Goal: Task Accomplishment & Management: Use online tool/utility

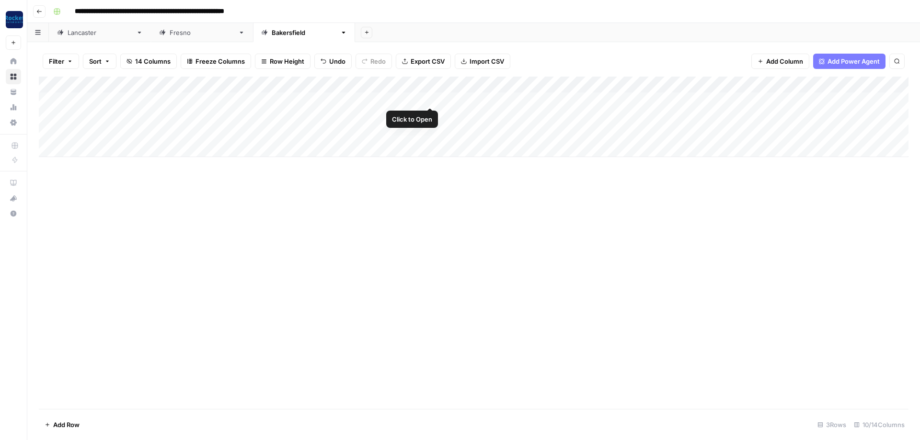
click at [429, 97] on div "Add Column" at bounding box center [474, 117] width 870 height 81
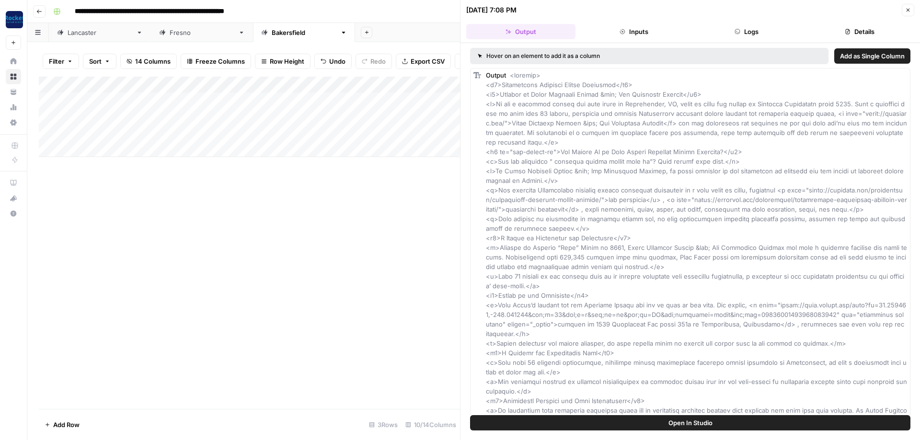
click at [908, 12] on icon "button" at bounding box center [908, 10] width 6 height 6
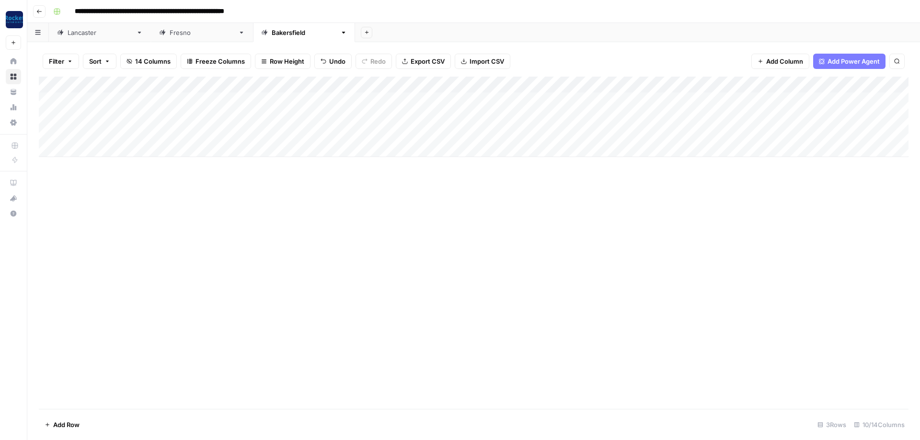
click at [525, 96] on div "Add Column" at bounding box center [474, 117] width 870 height 81
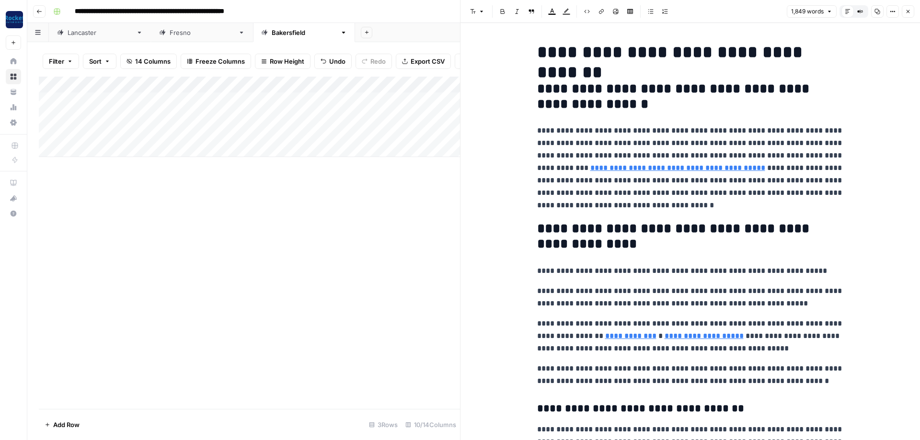
click at [906, 10] on icon "button" at bounding box center [908, 12] width 6 height 6
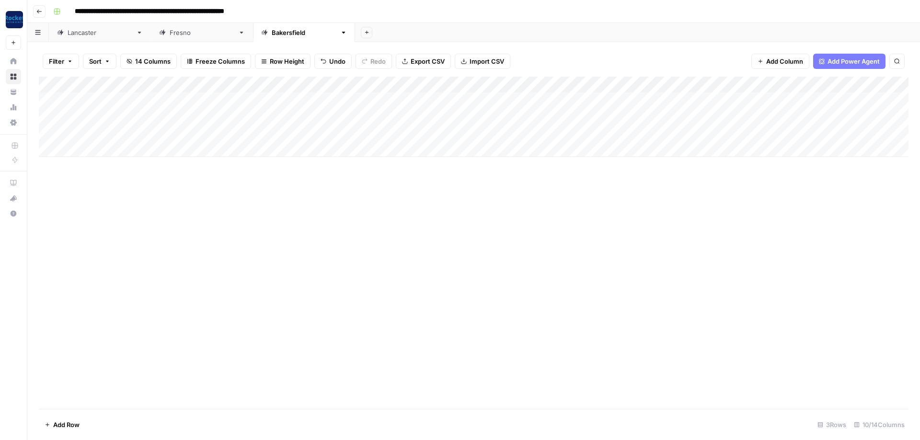
click at [572, 99] on div "Add Column" at bounding box center [474, 117] width 870 height 81
click at [170, 34] on div "[GEOGRAPHIC_DATA]" at bounding box center [202, 33] width 65 height 10
click at [691, 98] on div "Add Column" at bounding box center [474, 109] width 870 height 64
click at [692, 113] on div "Add Column" at bounding box center [474, 109] width 870 height 64
click at [85, 33] on div "[GEOGRAPHIC_DATA]" at bounding box center [100, 33] width 65 height 10
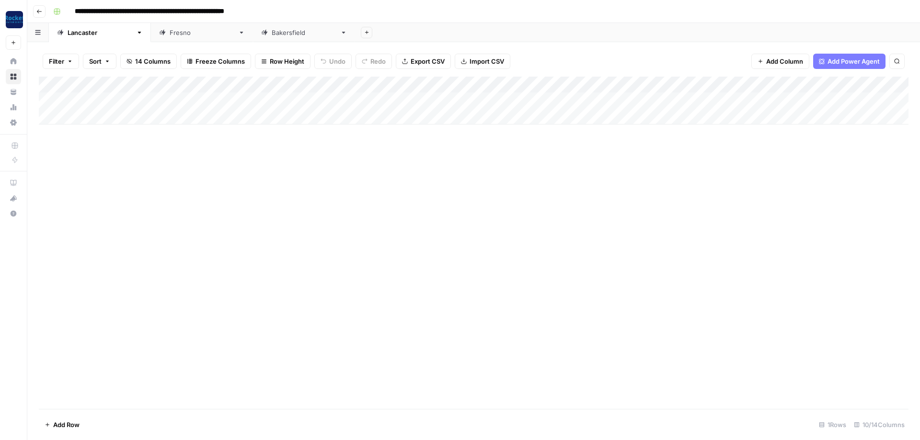
click at [571, 96] on div "Add Column" at bounding box center [474, 101] width 870 height 48
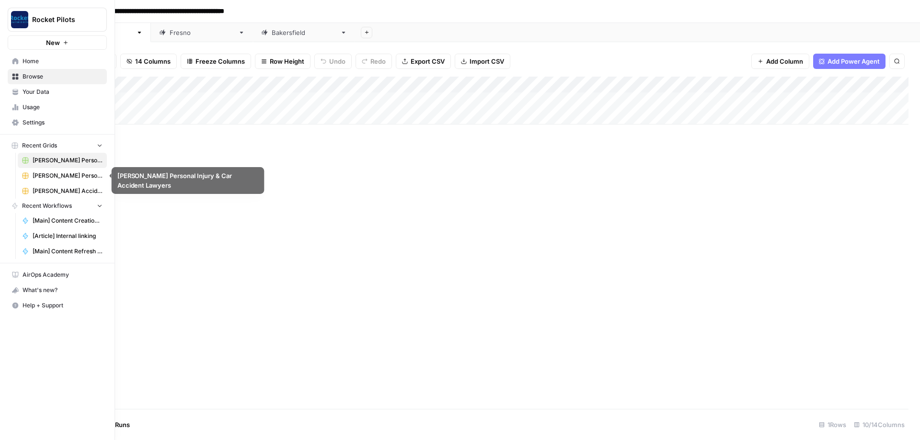
click at [62, 173] on span "[PERSON_NAME] Personal Injury & Car Accident Lawyers" at bounding box center [68, 176] width 70 height 9
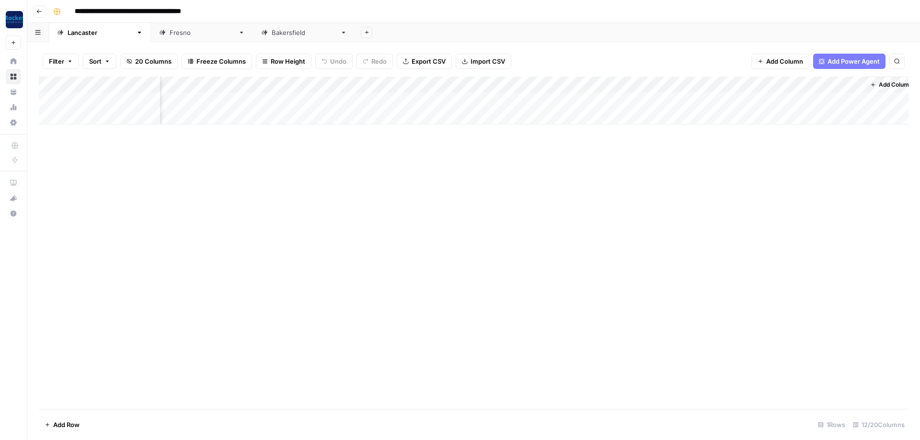
scroll to position [0, 223]
click at [671, 100] on div "Add Column" at bounding box center [474, 101] width 870 height 48
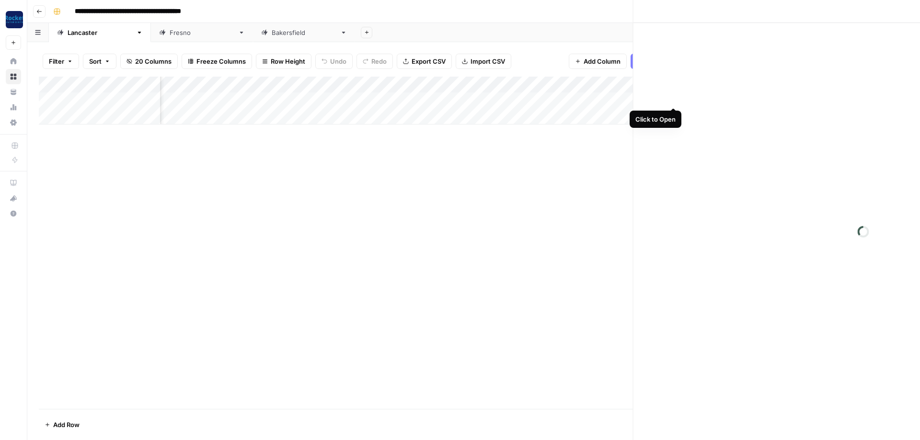
scroll to position [0, 217]
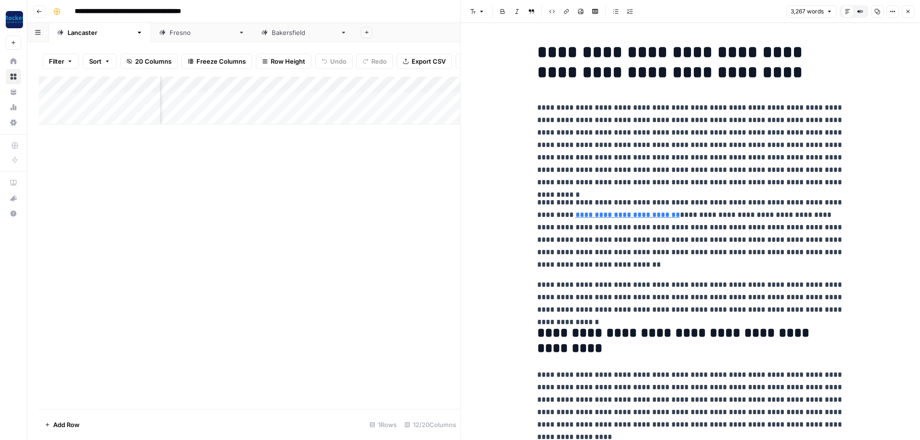
click at [349, 199] on div "Add Column" at bounding box center [249, 243] width 421 height 333
click at [909, 13] on icon "button" at bounding box center [908, 12] width 6 height 6
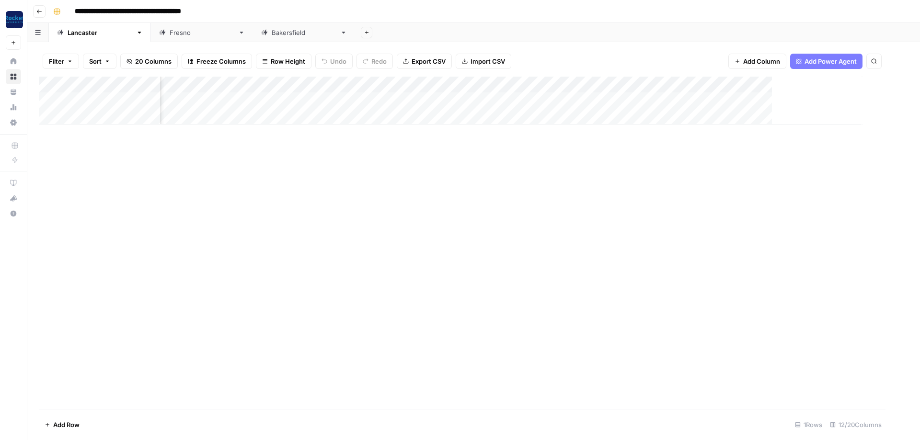
scroll to position [0, 211]
click at [159, 35] on div "[GEOGRAPHIC_DATA]" at bounding box center [196, 33] width 75 height 10
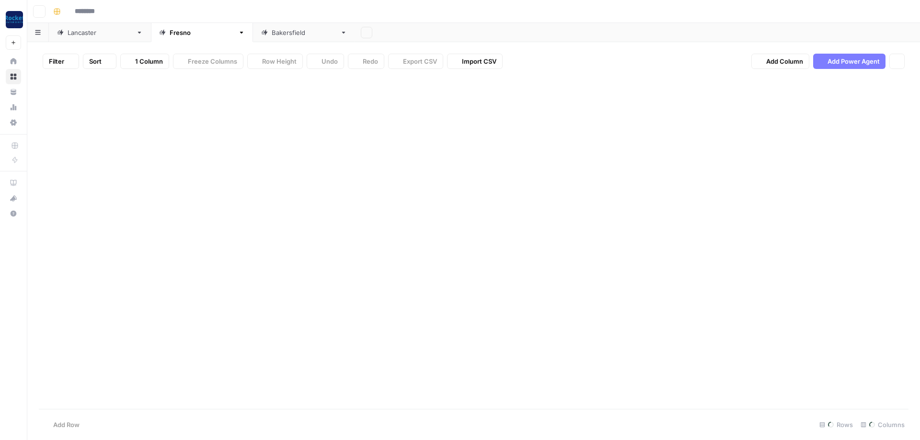
type input "**********"
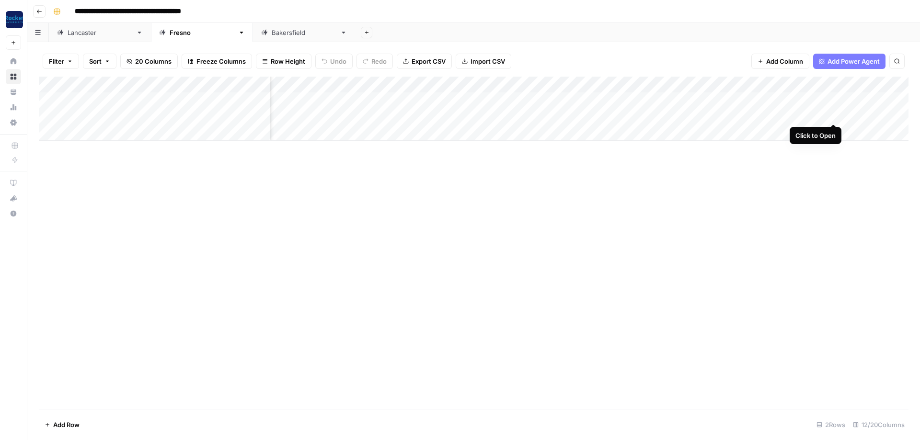
click at [835, 114] on div "Add Column" at bounding box center [474, 109] width 870 height 64
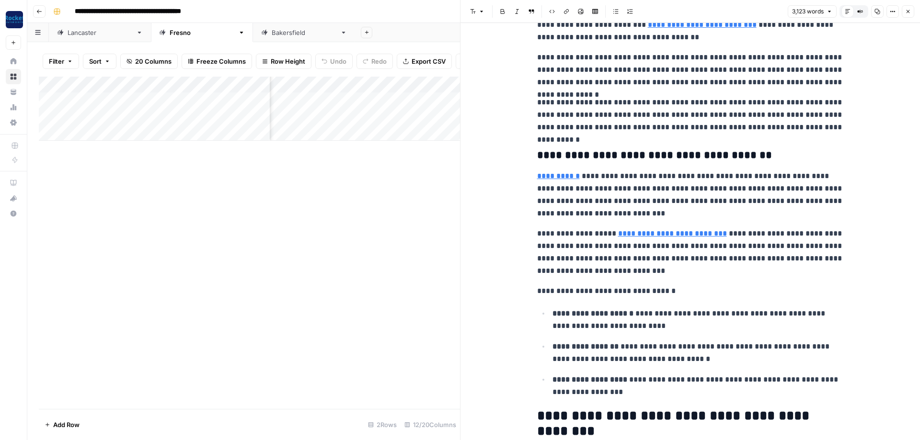
scroll to position [2185, 0]
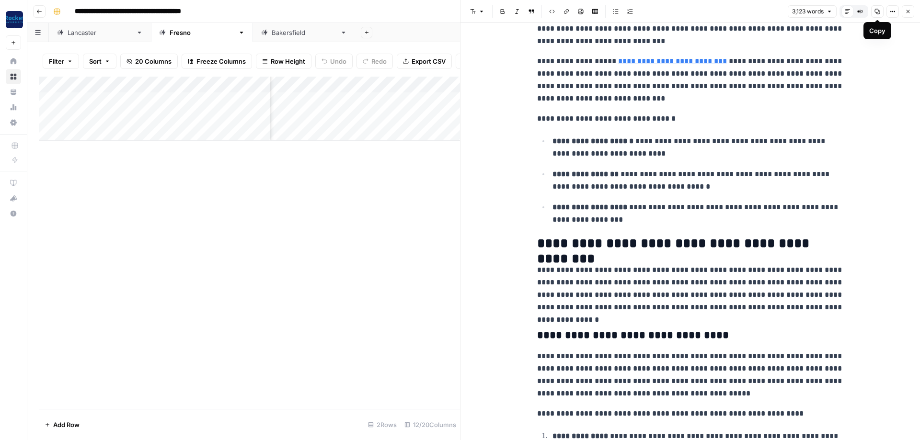
click at [875, 11] on icon "button" at bounding box center [877, 11] width 5 height 5
click at [895, 12] on icon "button" at bounding box center [894, 11] width 1 height 1
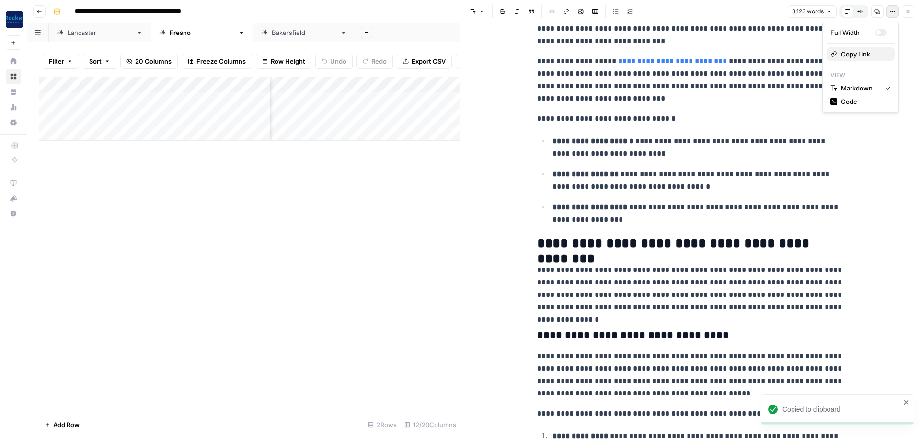
click at [843, 54] on span "Copy Link" at bounding box center [864, 54] width 46 height 10
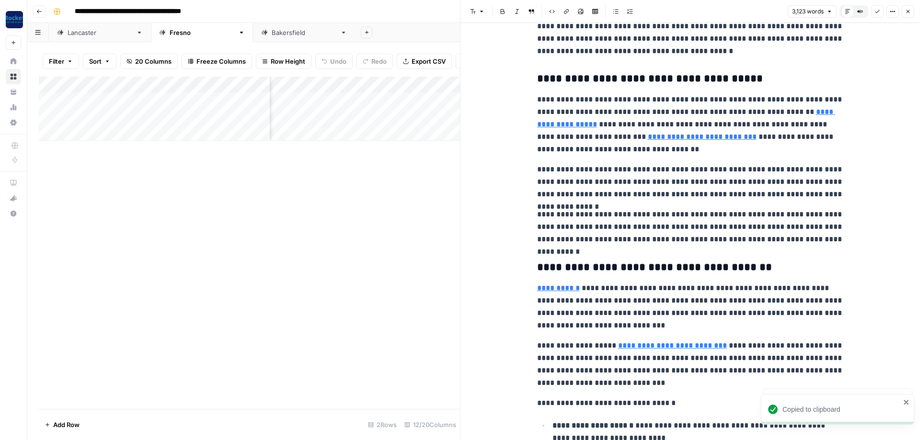
scroll to position [1898, 0]
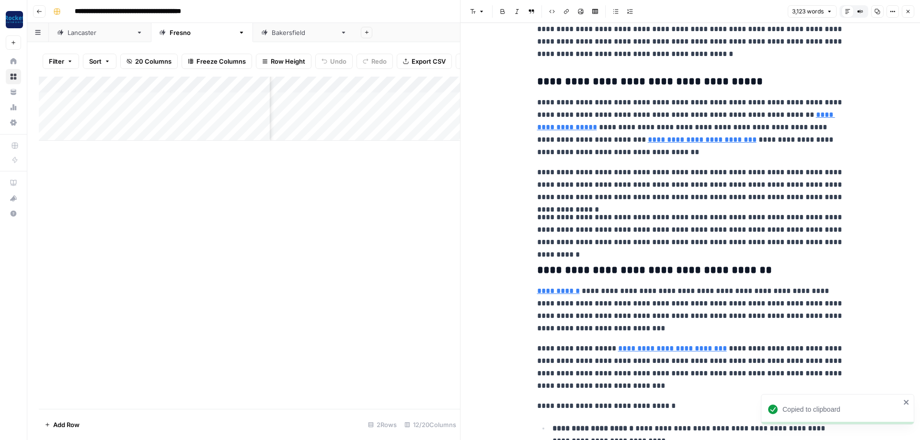
click at [142, 111] on div "Add Column" at bounding box center [249, 109] width 421 height 64
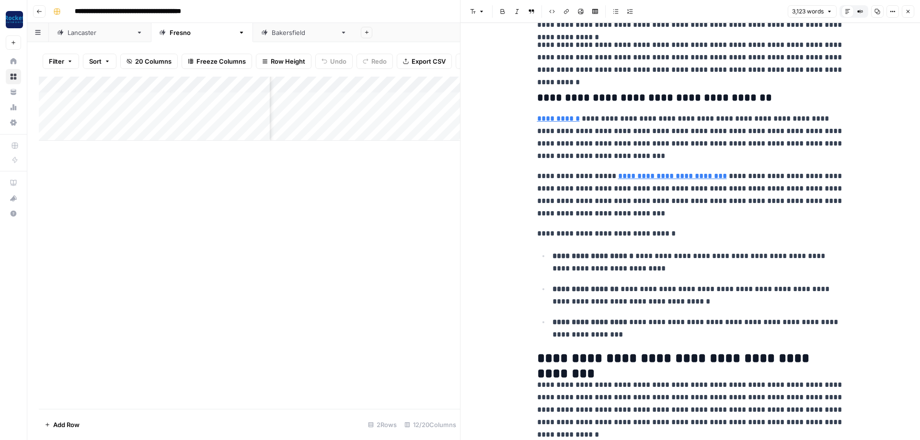
scroll to position [2300, 0]
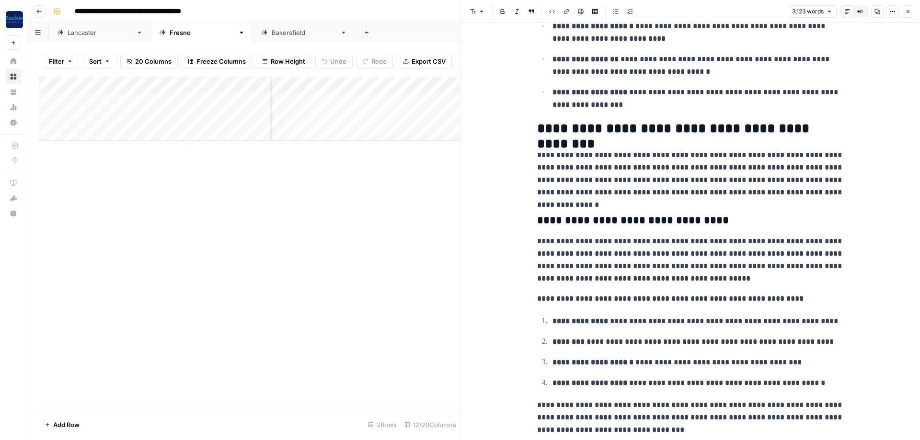
click at [910, 6] on button "Close" at bounding box center [908, 11] width 12 height 12
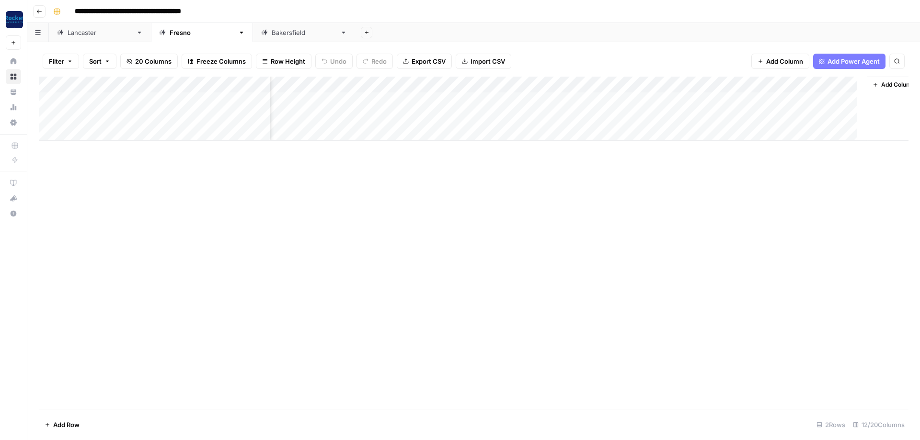
scroll to position [0, 321]
click at [85, 35] on div "[GEOGRAPHIC_DATA]" at bounding box center [100, 33] width 65 height 10
type input "**********"
click at [272, 32] on div "[GEOGRAPHIC_DATA]" at bounding box center [304, 33] width 65 height 10
type input "**********"
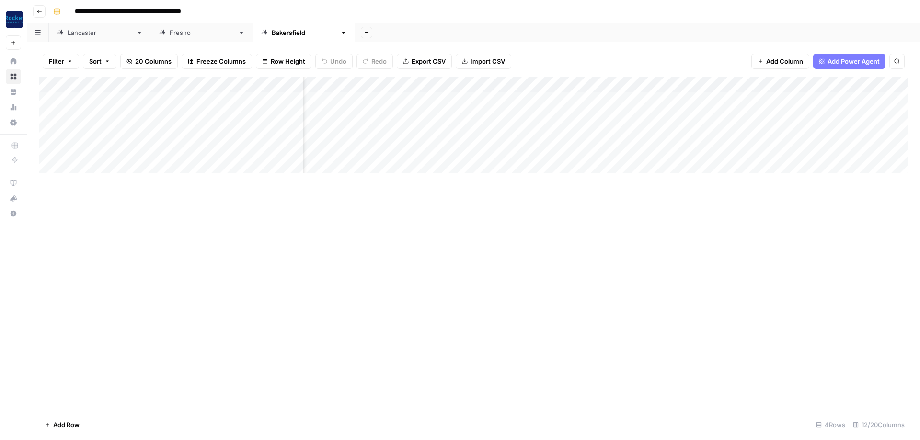
scroll to position [0, 345]
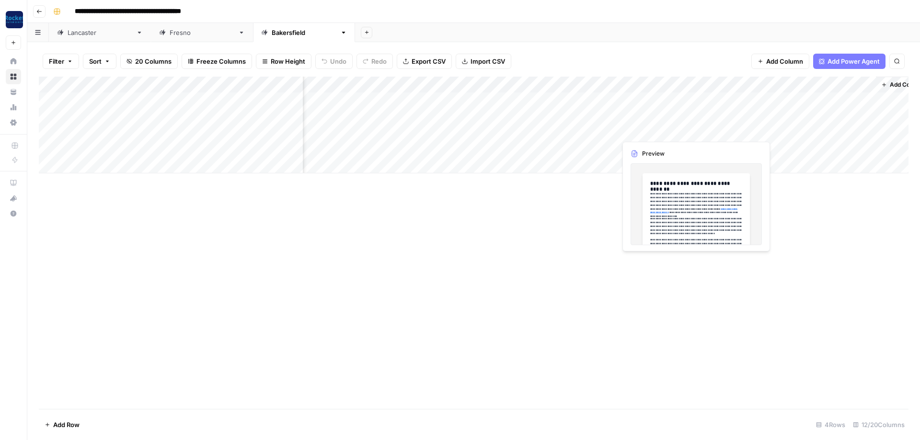
click at [694, 132] on div "Add Column" at bounding box center [474, 125] width 870 height 97
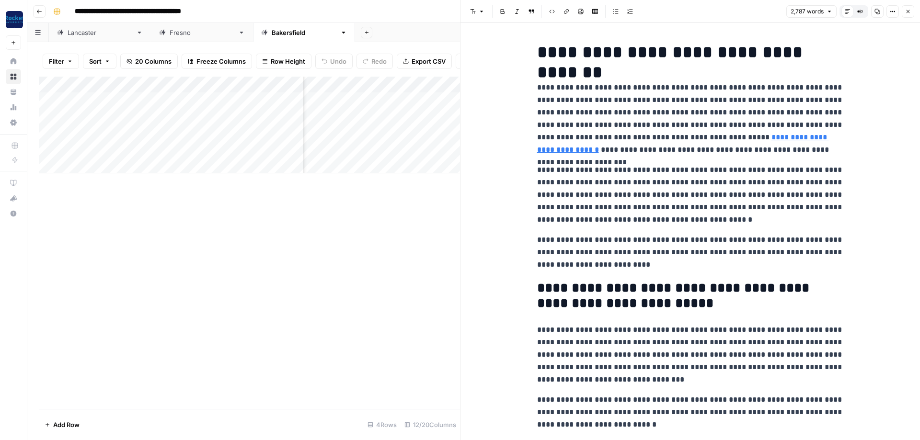
drag, startPoint x: 532, startPoint y: 238, endPoint x: 644, endPoint y: 244, distance: 112.3
drag, startPoint x: 661, startPoint y: 249, endPoint x: 539, endPoint y: 233, distance: 123.6
click at [337, 280] on div "Add Column" at bounding box center [249, 243] width 421 height 333
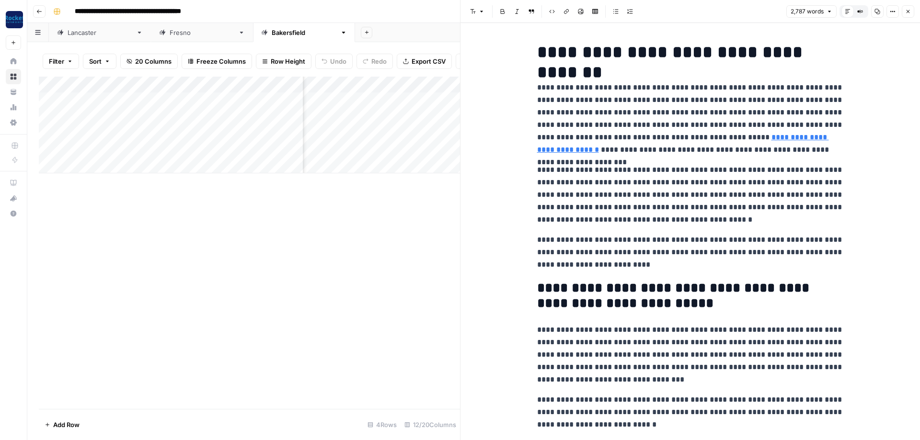
click at [905, 12] on icon "button" at bounding box center [908, 12] width 6 height 6
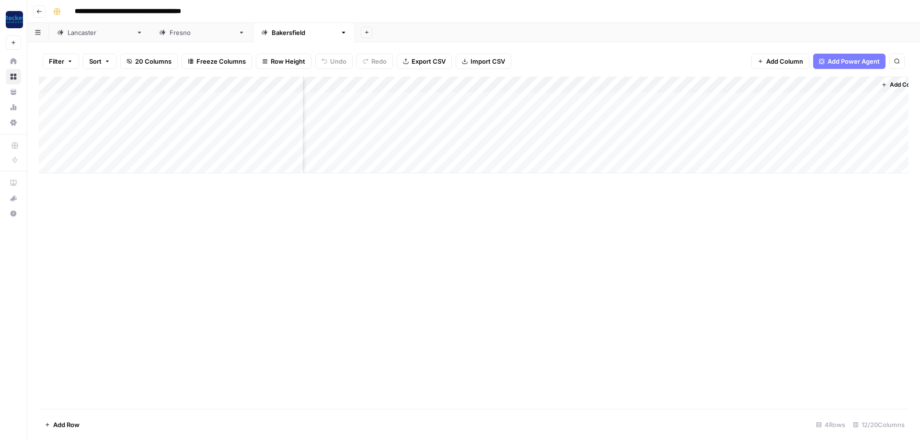
click at [170, 33] on div "[GEOGRAPHIC_DATA]" at bounding box center [202, 33] width 65 height 10
click at [79, 35] on div "[GEOGRAPHIC_DATA]" at bounding box center [100, 33] width 65 height 10
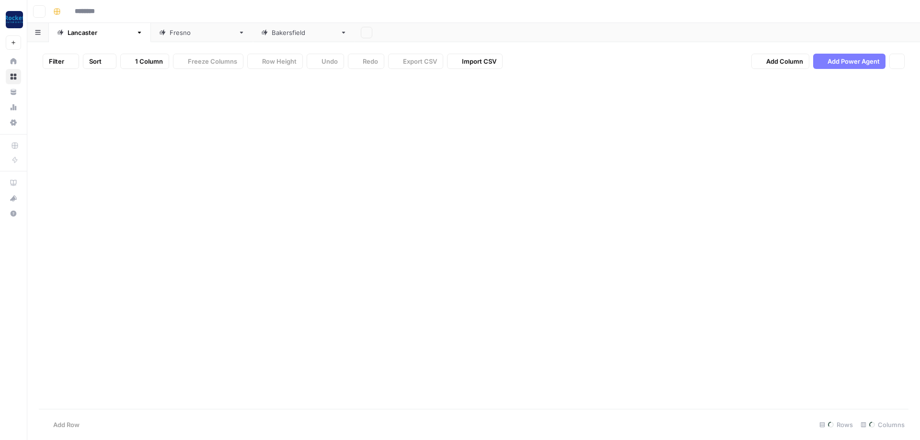
type input "**********"
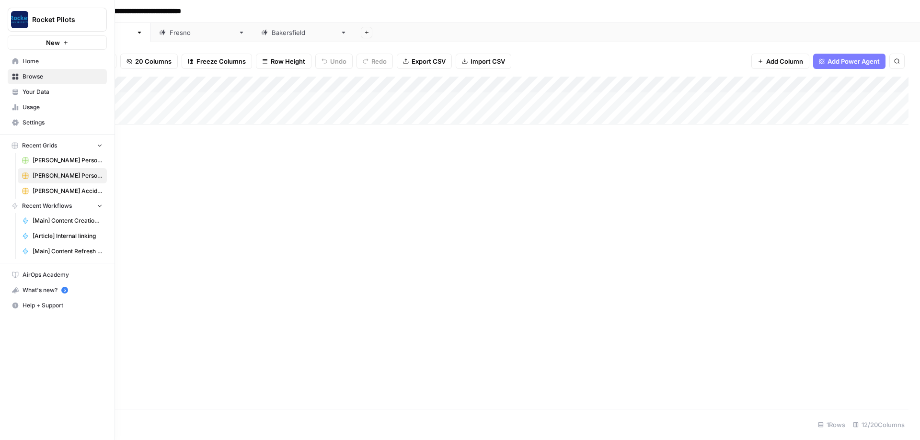
click at [63, 193] on span "[PERSON_NAME] Accident Attorneys" at bounding box center [68, 191] width 70 height 9
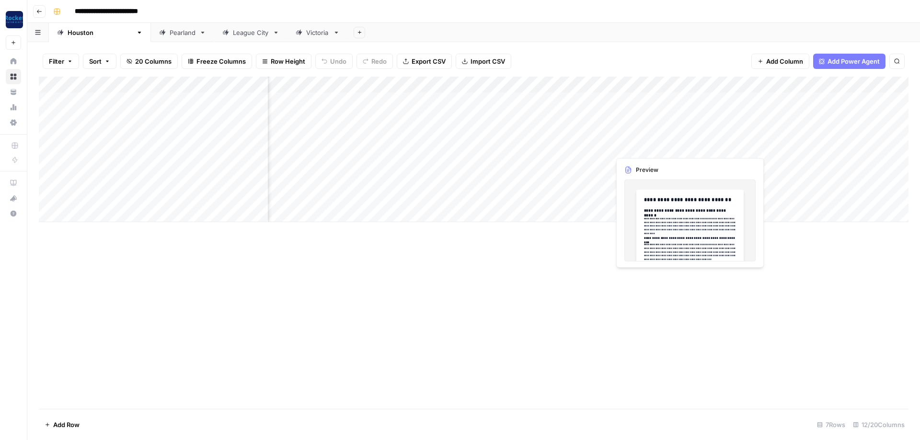
scroll to position [0, 201]
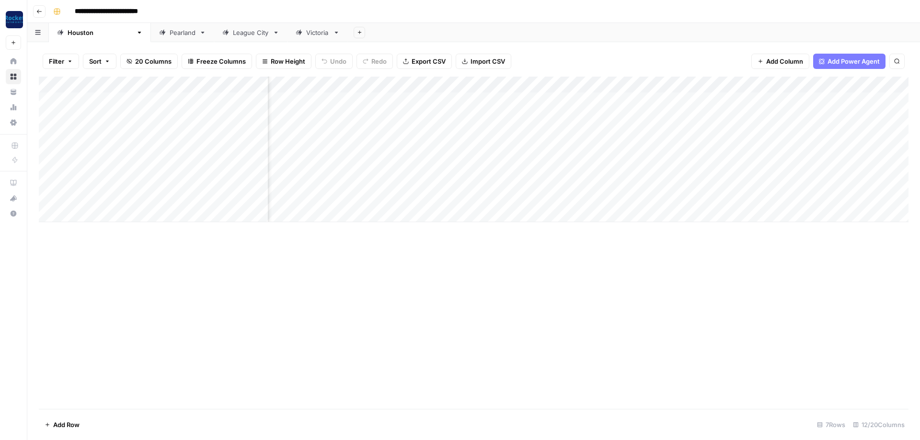
click at [658, 129] on div "Add Column" at bounding box center [474, 150] width 870 height 146
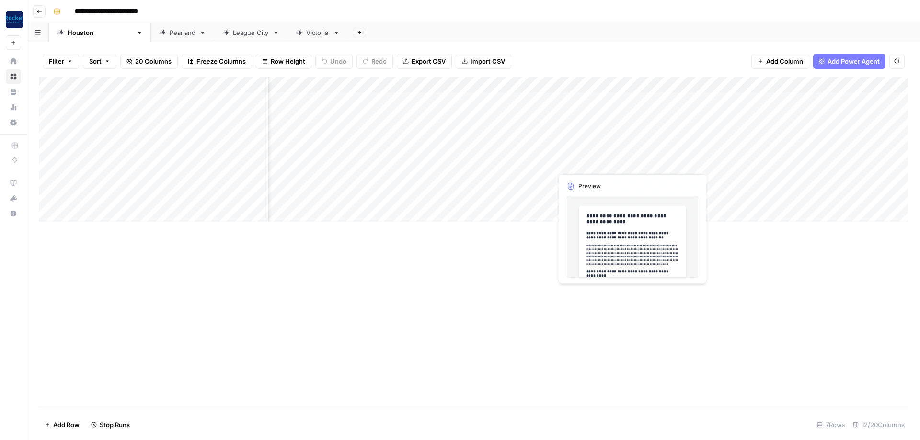
scroll to position [0, 316]
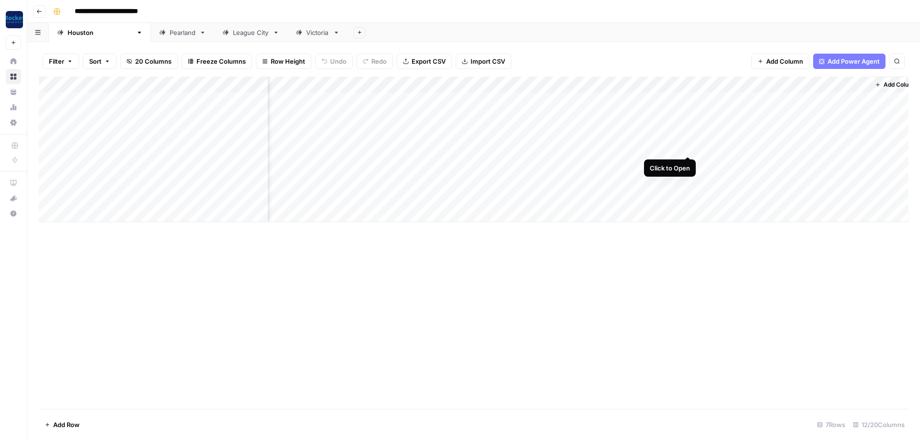
click at [687, 146] on div "Add Column" at bounding box center [474, 150] width 870 height 146
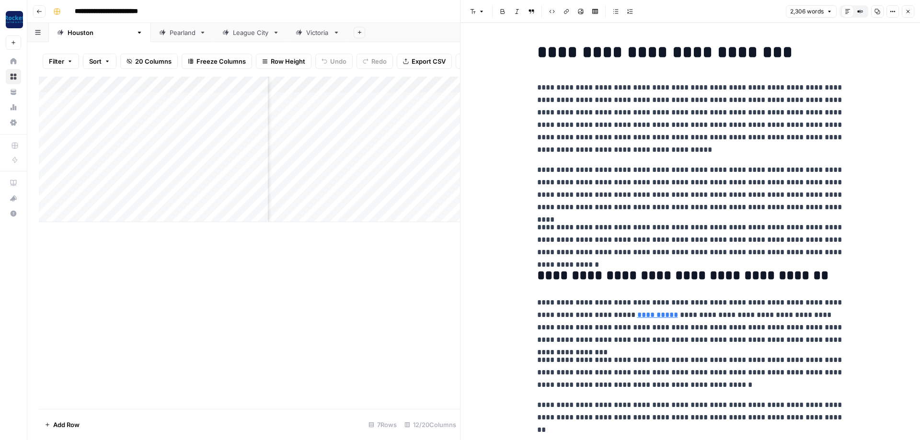
click at [910, 8] on button "Close" at bounding box center [908, 11] width 12 height 12
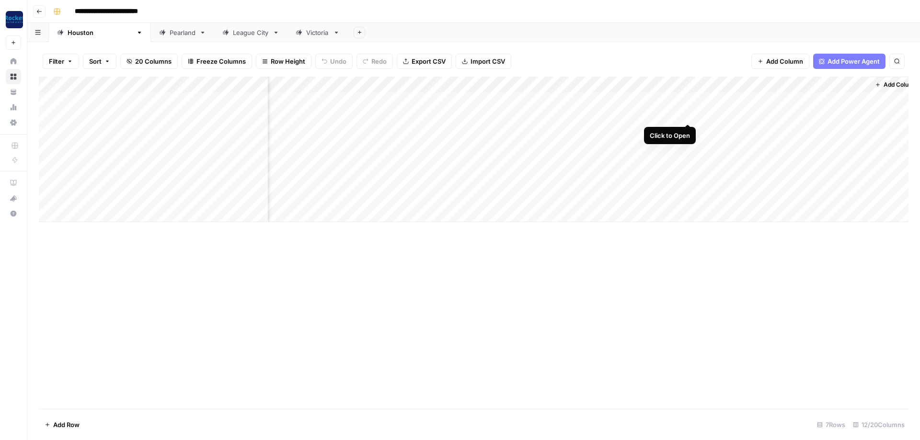
click at [688, 114] on div "Add Column" at bounding box center [474, 150] width 870 height 146
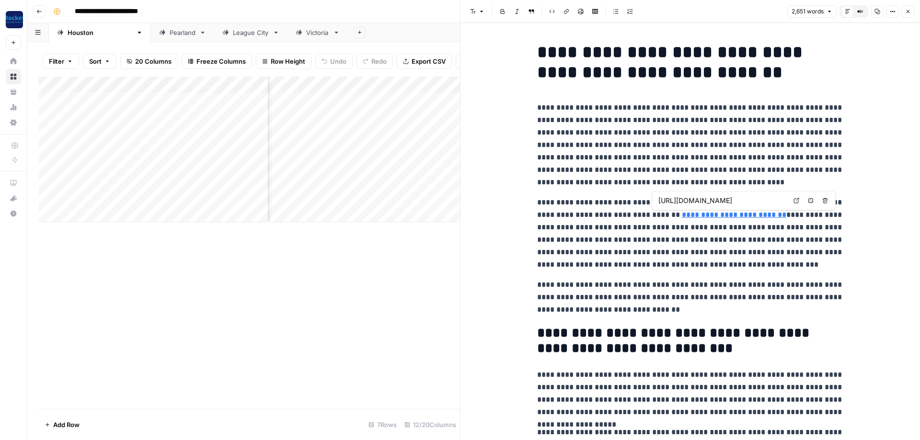
scroll to position [0, 91]
drag, startPoint x: 740, startPoint y: 200, endPoint x: 842, endPoint y: 204, distance: 102.1
click at [786, 204] on input "[URL][DOMAIN_NAME]" at bounding box center [721, 201] width 127 height 10
click at [774, 234] on p "**********" at bounding box center [690, 233] width 307 height 75
click at [602, 185] on p "**********" at bounding box center [690, 145] width 307 height 87
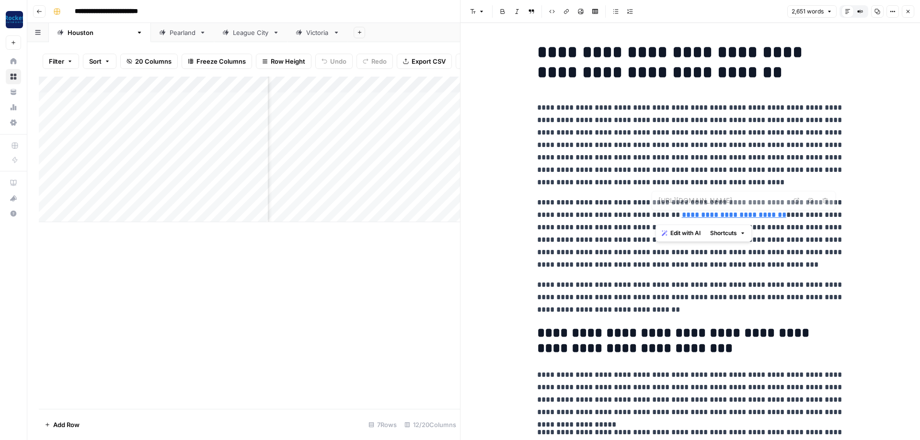
drag, startPoint x: 736, startPoint y: 211, endPoint x: 648, endPoint y: 210, distance: 87.2
click at [648, 210] on p "**********" at bounding box center [690, 233] width 307 height 75
click at [673, 233] on span "Edit with AI" at bounding box center [679, 233] width 30 height 9
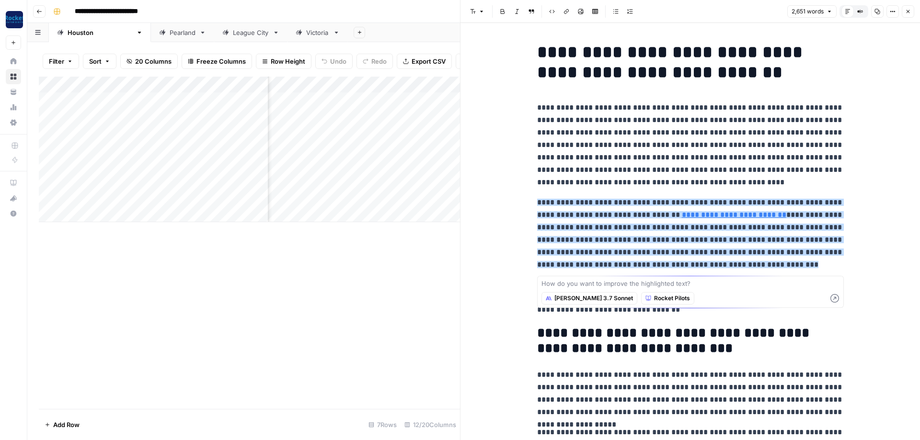
click at [702, 289] on div "How do you want to improve the highlighted text? [PERSON_NAME] 3.7 Sonnet Rocke…" at bounding box center [690, 292] width 307 height 32
click at [654, 299] on span "Rocket Pilots" at bounding box center [672, 298] width 36 height 9
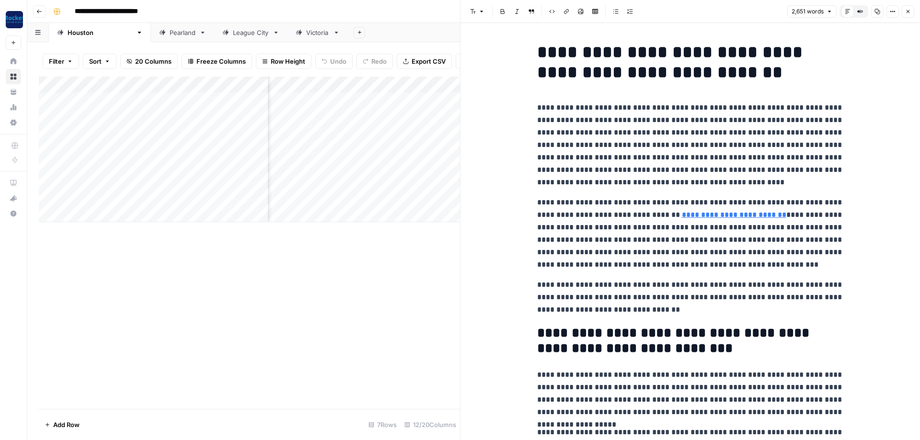
click at [396, 256] on div "Add Column" at bounding box center [249, 243] width 421 height 333
click at [909, 7] on button "Close" at bounding box center [908, 11] width 12 height 12
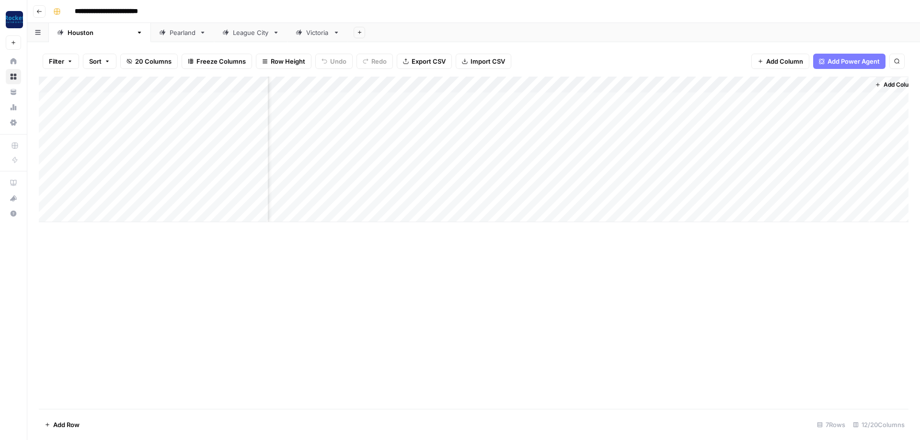
click at [593, 83] on div "Add Column" at bounding box center [474, 150] width 870 height 146
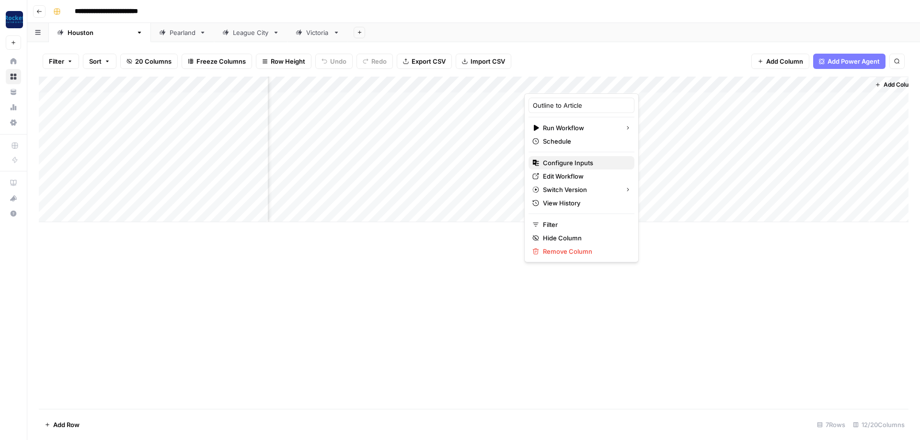
click at [560, 163] on span "Configure Inputs" at bounding box center [585, 163] width 84 height 10
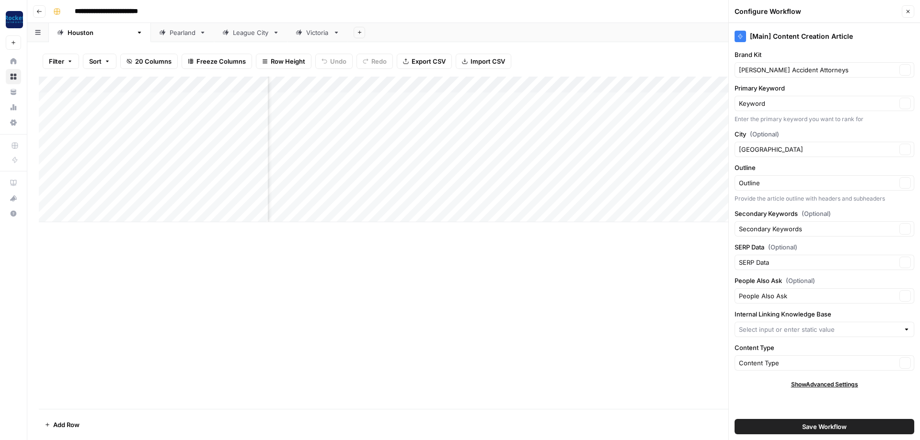
type input "[PERSON_NAME] Accident Attorneys - [GEOGRAPHIC_DATA]"
click at [904, 9] on button "Close" at bounding box center [908, 11] width 12 height 12
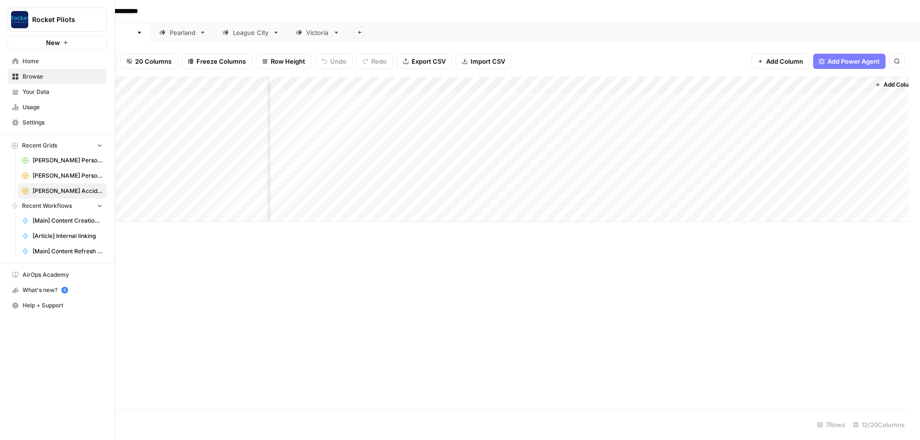
click at [49, 92] on span "Your Data" at bounding box center [63, 92] width 80 height 9
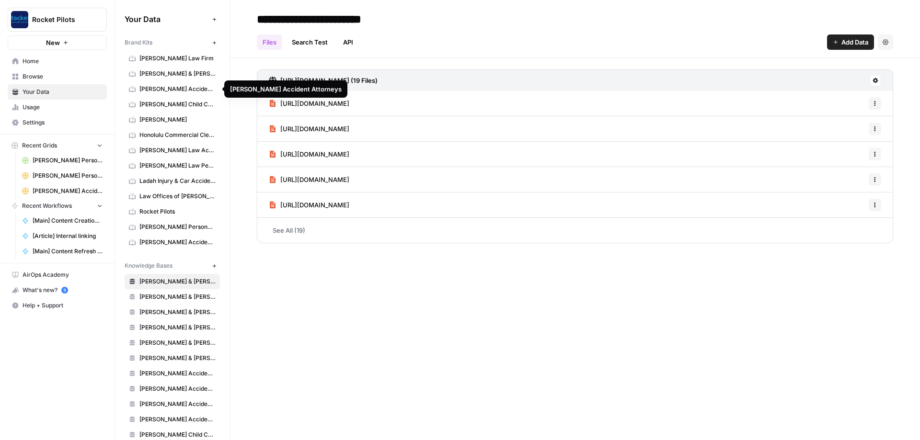
click at [164, 94] on link "[PERSON_NAME] Accident Attorneys" at bounding box center [172, 88] width 95 height 15
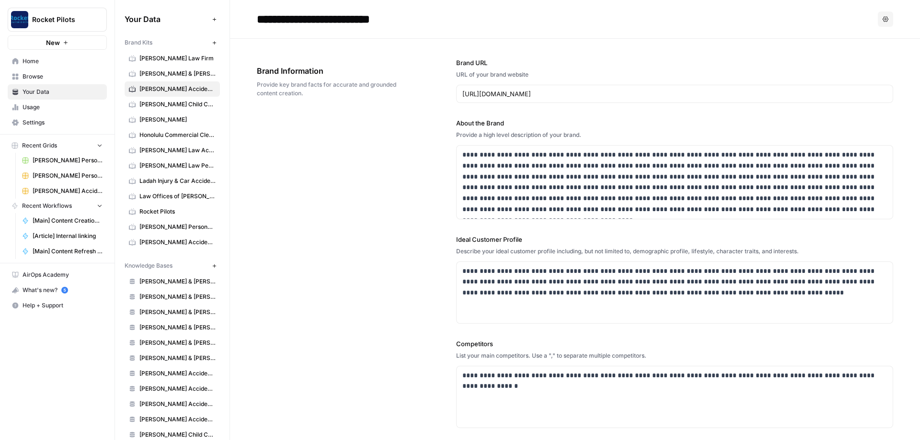
click at [394, 214] on div "**********" at bounding box center [575, 296] width 636 height 514
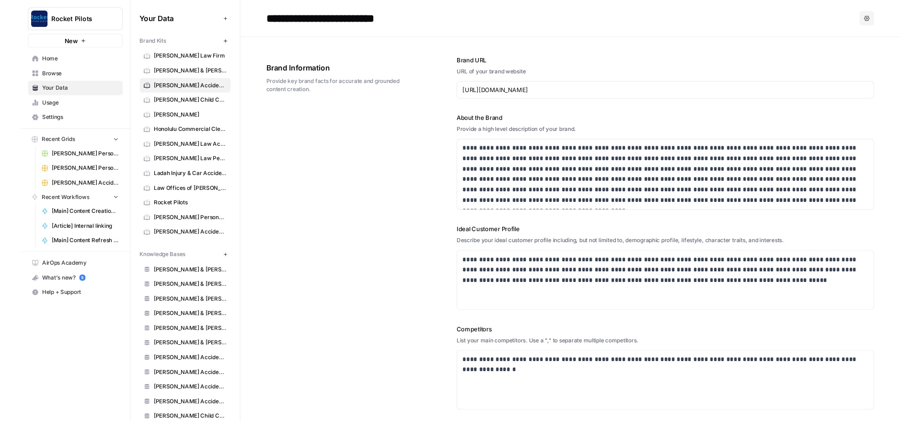
scroll to position [115, 0]
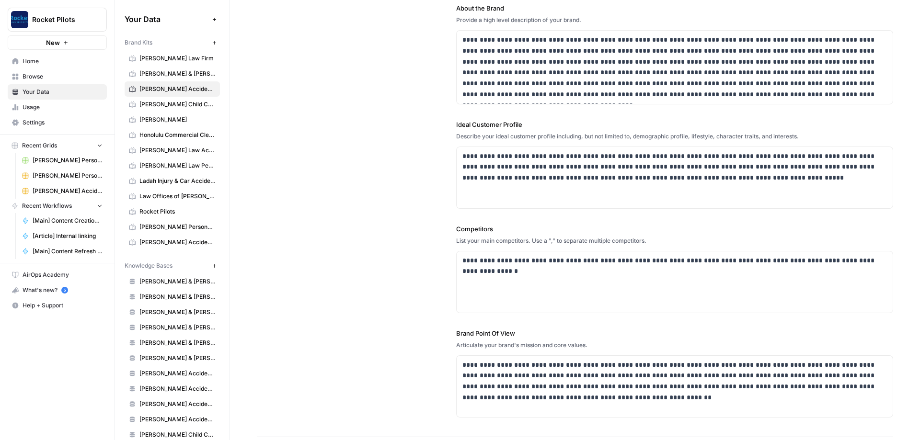
click at [413, 275] on div "**********" at bounding box center [575, 181] width 636 height 514
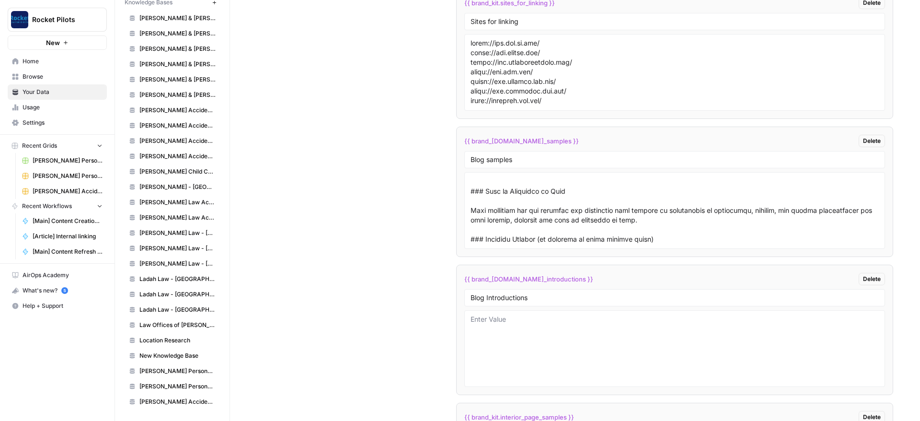
scroll to position [881, 0]
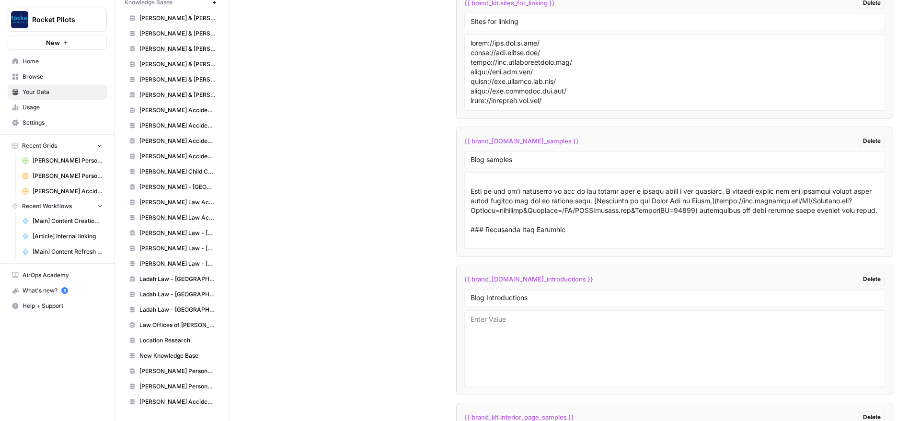
click at [70, 221] on span "[Main] Content Creation Brief" at bounding box center [68, 221] width 70 height 9
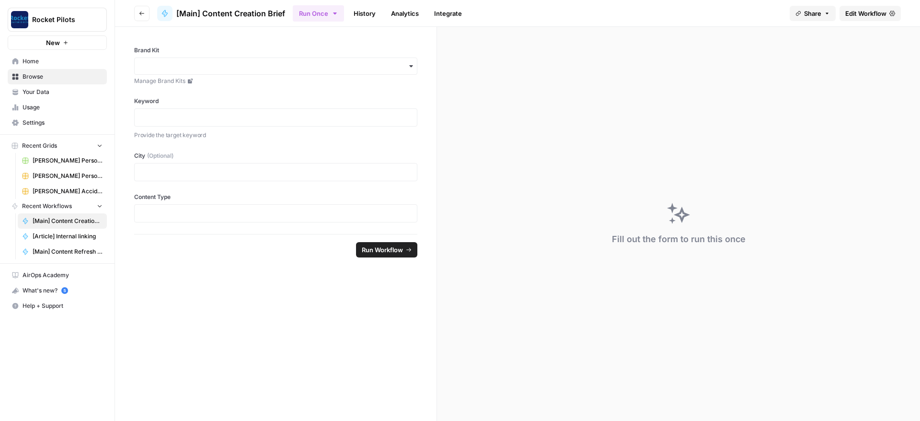
click at [27, 58] on span "Home" at bounding box center [63, 61] width 80 height 9
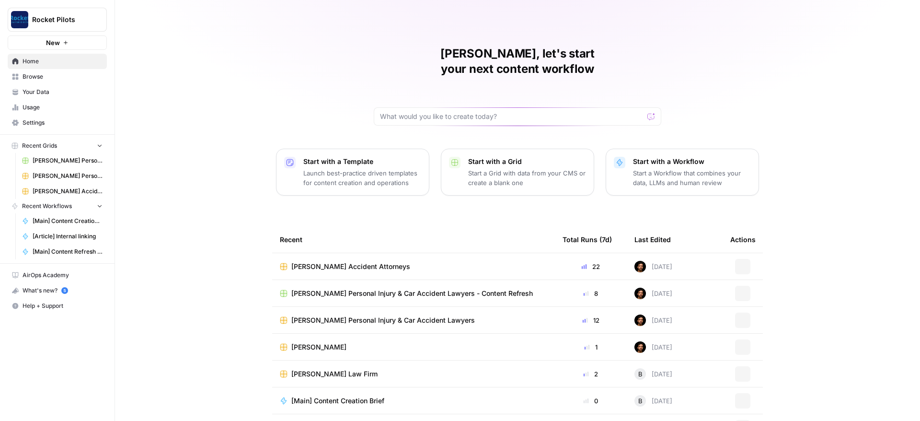
click at [25, 86] on link "Your Data" at bounding box center [57, 91] width 99 height 15
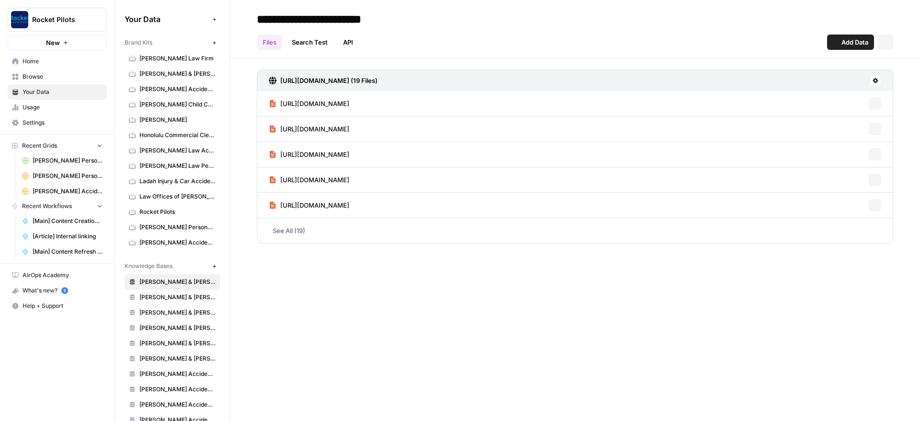
click at [34, 79] on span "Browse" at bounding box center [63, 76] width 80 height 9
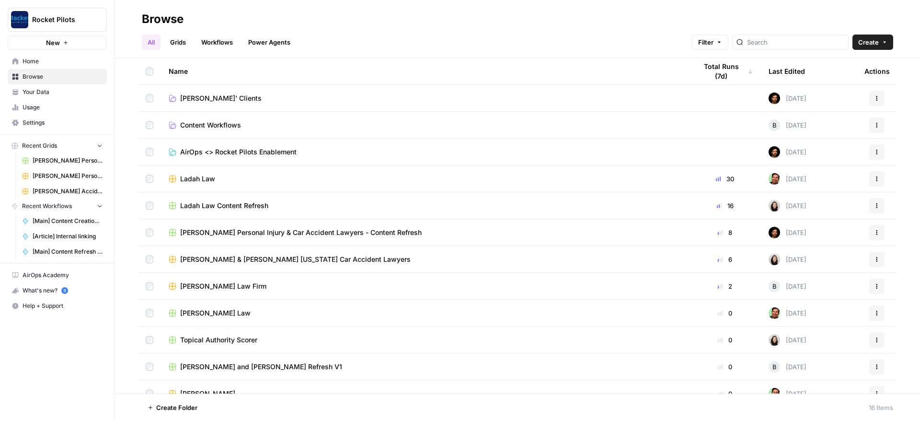
click at [221, 96] on span "[PERSON_NAME]' Clients" at bounding box center [220, 98] width 81 height 10
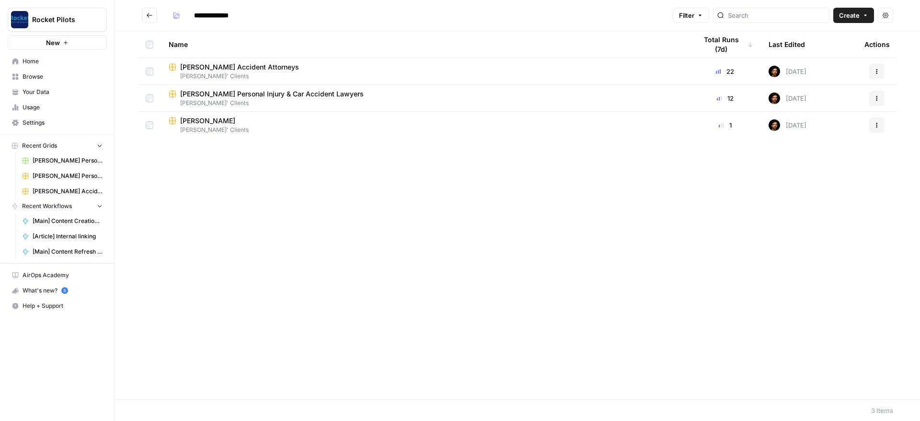
click at [150, 17] on icon "Go back" at bounding box center [149, 15] width 7 height 7
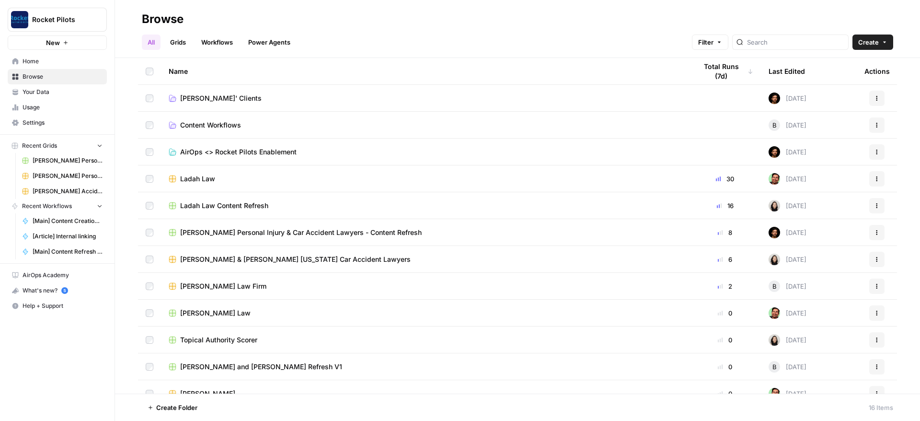
click at [275, 228] on span "[PERSON_NAME] Personal Injury & Car Accident Lawyers - Content Refresh" at bounding box center [301, 233] width 242 height 10
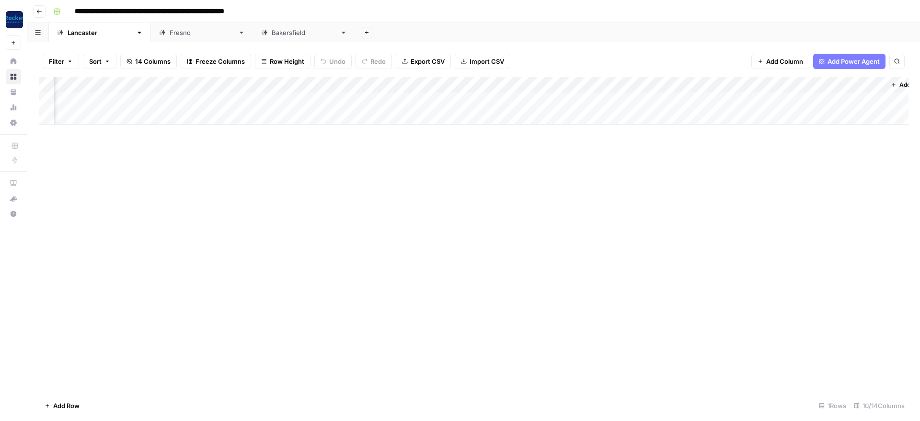
scroll to position [0, 145]
click at [170, 32] on div "[GEOGRAPHIC_DATA]" at bounding box center [202, 33] width 65 height 10
click at [272, 32] on div "[GEOGRAPHIC_DATA]" at bounding box center [304, 33] width 65 height 10
click at [170, 32] on div "[GEOGRAPHIC_DATA]" at bounding box center [202, 33] width 65 height 10
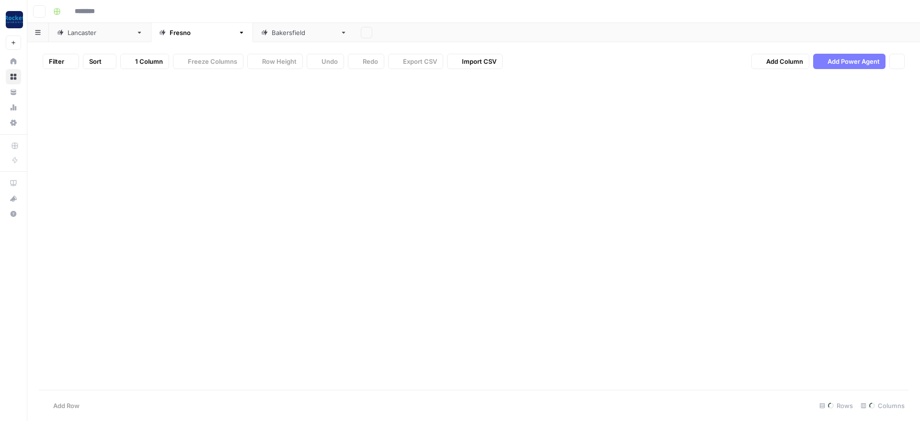
type input "**********"
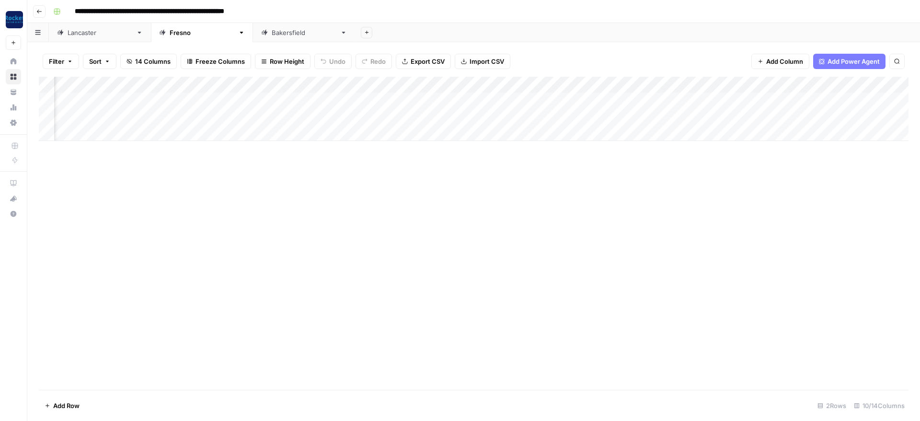
scroll to position [0, 259]
